Goal: Navigation & Orientation: Understand site structure

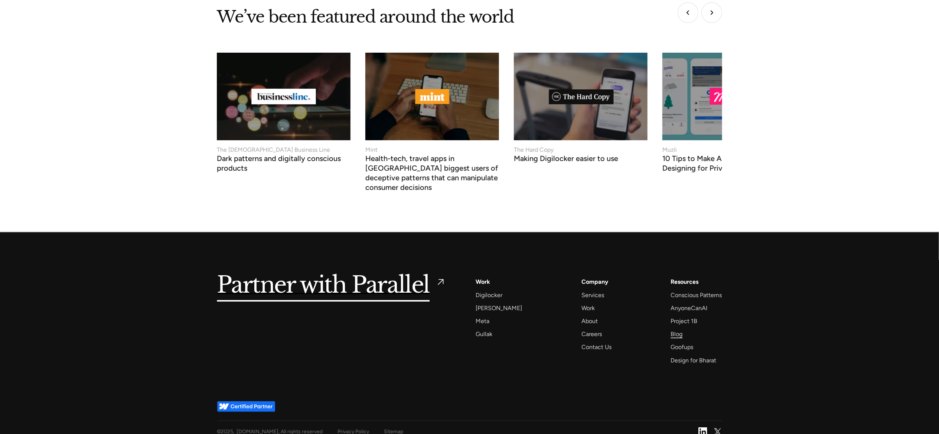
click at [676, 329] on div "Blog" at bounding box center [676, 334] width 12 height 10
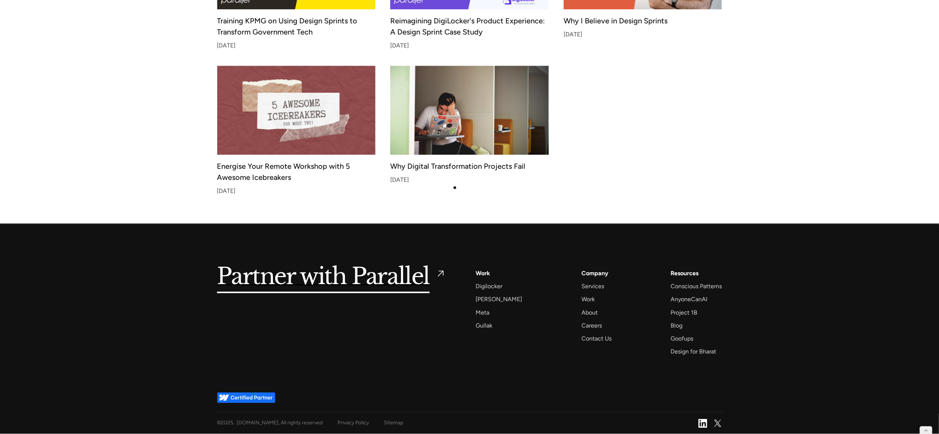
scroll to position [1944, 0]
click at [391, 424] on div "Sitemap" at bounding box center [393, 422] width 19 height 9
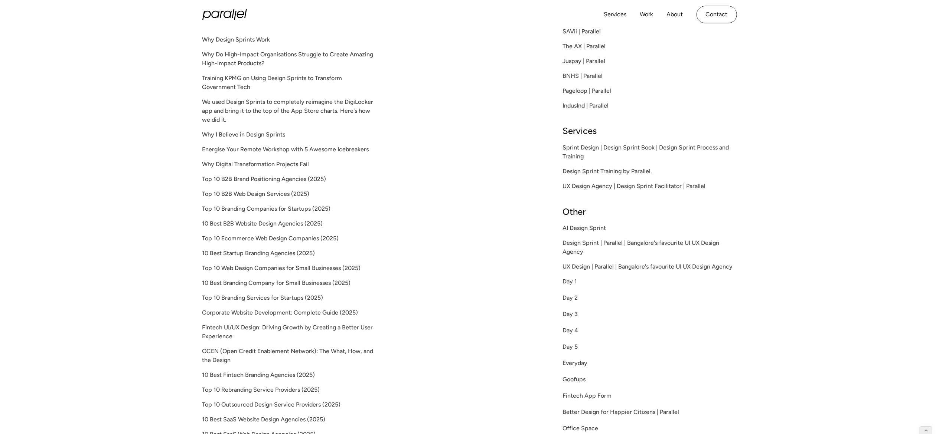
scroll to position [759, 0]
